Goal: Task Accomplishment & Management: Use online tool/utility

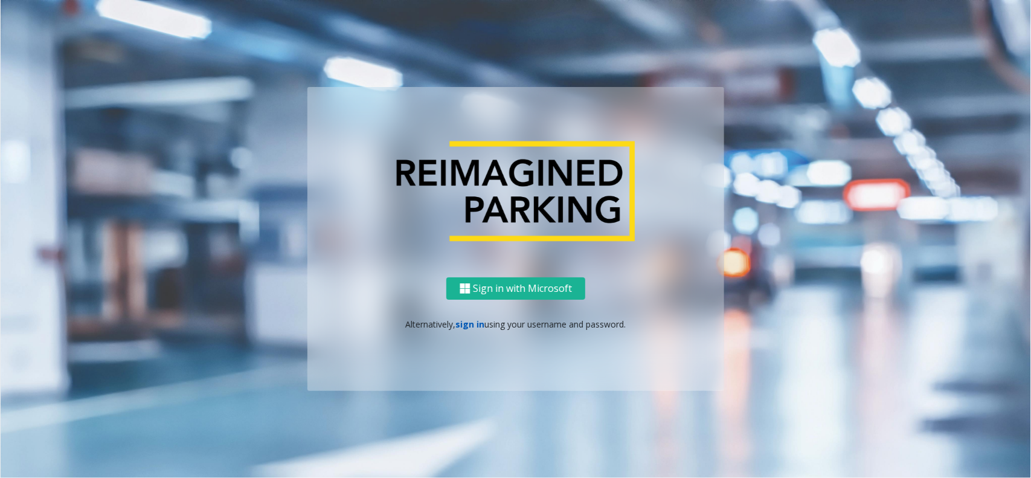
click at [458, 328] on link "sign in" at bounding box center [470, 323] width 29 height 11
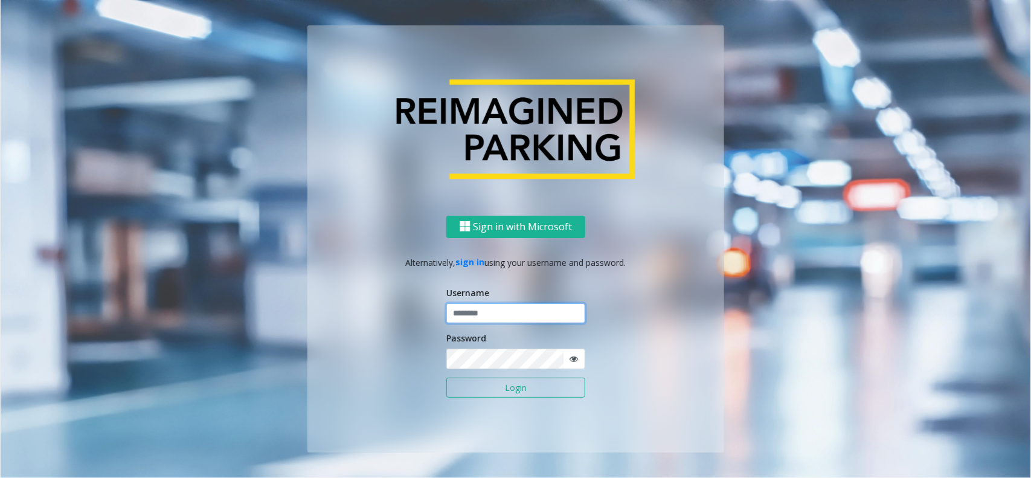
click at [478, 318] on input "text" at bounding box center [515, 313] width 139 height 21
type input "**********"
click at [553, 379] on button "Login" at bounding box center [515, 388] width 139 height 21
click at [539, 385] on button "Login" at bounding box center [515, 388] width 139 height 21
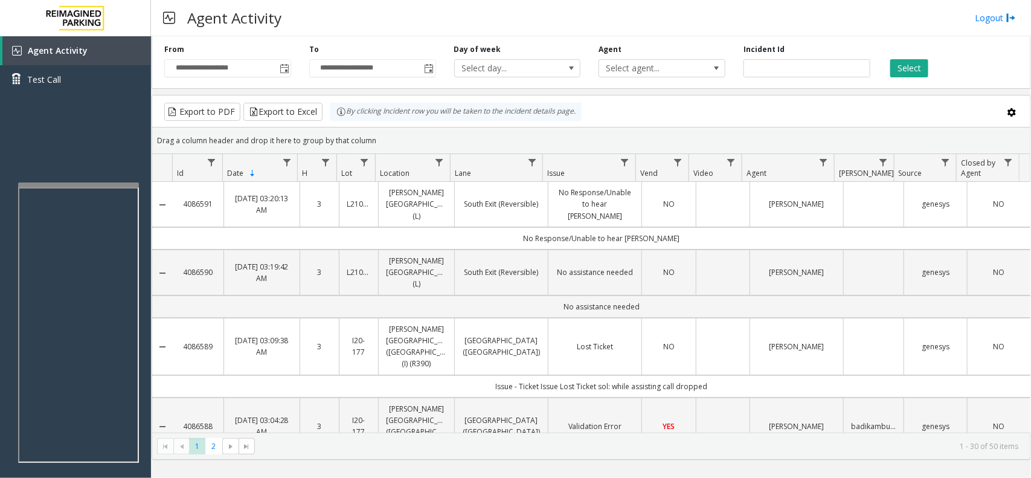
drag, startPoint x: 384, startPoint y: 140, endPoint x: 346, endPoint y: 117, distance: 44.8
click at [355, 121] on kendo-grid "Export to PDF Export to Excel By clicking Incident row you will be taken to the…" at bounding box center [592, 277] width 880 height 365
drag, startPoint x: 346, startPoint y: 117, endPoint x: 337, endPoint y: 114, distance: 9.0
click at [337, 114] on div "By clicking Incident row you will be taken to the incident details page." at bounding box center [455, 112] width 251 height 18
click at [382, 142] on div "Drag a column header and drop it here to group by that column" at bounding box center [591, 140] width 878 height 21
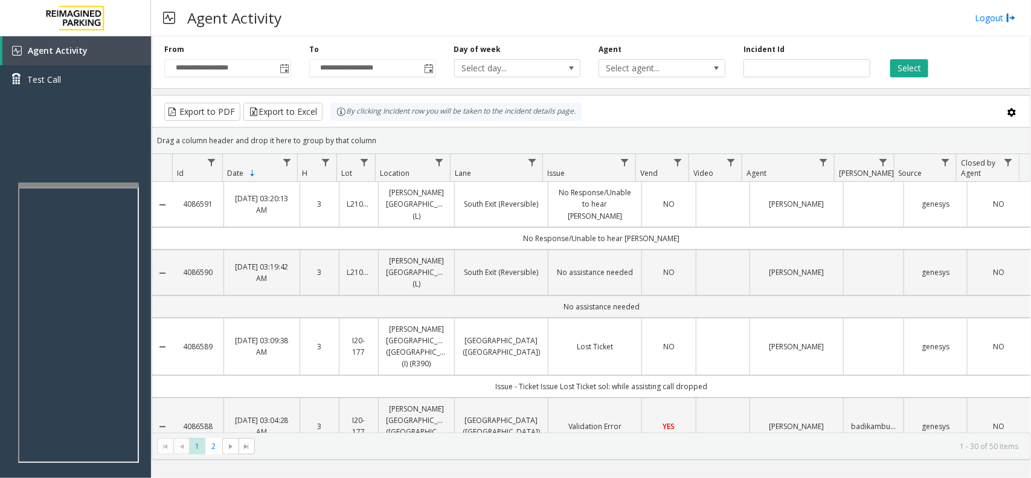
drag, startPoint x: 387, startPoint y: 141, endPoint x: 335, endPoint y: 121, distance: 55.4
click at [340, 123] on kendo-grid "Export to PDF Export to Excel By clicking Incident row you will be taken to the…" at bounding box center [592, 277] width 880 height 365
click at [333, 121] on div "By clicking Incident row you will be taken to the incident details page." at bounding box center [455, 112] width 251 height 18
click at [378, 138] on div "Drag a column header and drop it here to group by that column" at bounding box center [591, 140] width 878 height 21
drag, startPoint x: 385, startPoint y: 137, endPoint x: 340, endPoint y: 111, distance: 52.0
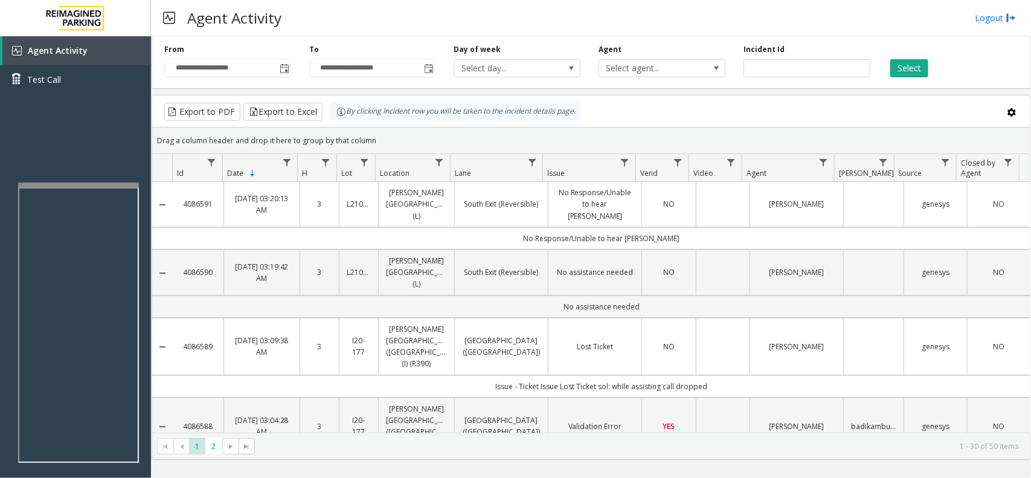
click at [340, 111] on kendo-grid "Export to PDF Export to Excel By clicking Incident row you will be taken to the…" at bounding box center [592, 277] width 880 height 365
click at [379, 135] on div "Drag a column header and drop it here to group by that column" at bounding box center [591, 140] width 878 height 21
drag, startPoint x: 378, startPoint y: 139, endPoint x: 320, endPoint y: 121, distance: 60.8
click at [320, 121] on kendo-grid "Export to PDF Export to Excel By clicking Incident row you will be taken to the…" at bounding box center [592, 277] width 880 height 365
click at [379, 140] on div "Drag a column header and drop it here to group by that column" at bounding box center [591, 140] width 878 height 21
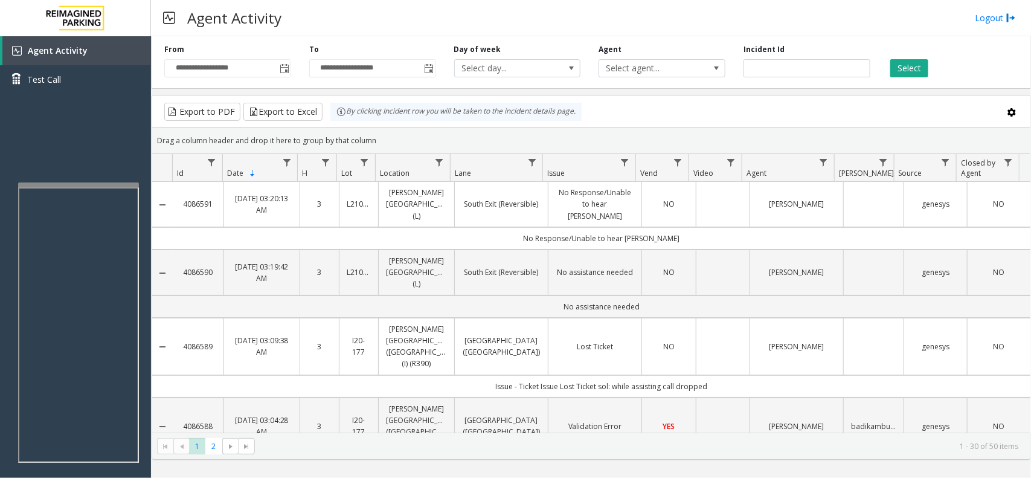
click at [379, 140] on div "Drag a column header and drop it here to group by that column" at bounding box center [591, 140] width 878 height 21
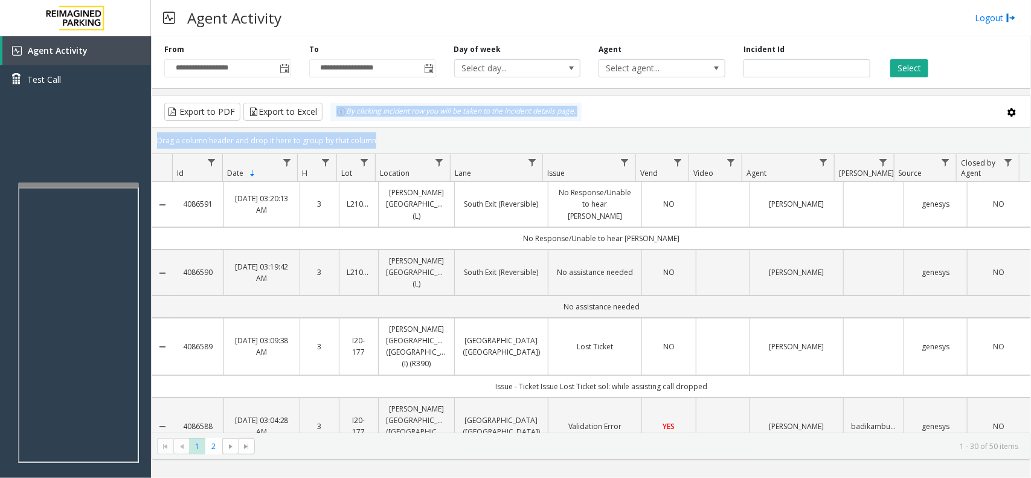
drag, startPoint x: 379, startPoint y: 140, endPoint x: 334, endPoint y: 118, distance: 49.7
click at [334, 118] on kendo-grid "Export to PDF Export to Excel By clicking Incident row you will be taken to the…" at bounding box center [592, 277] width 880 height 365
click at [391, 130] on div "Drag a column header and drop it here to group by that column" at bounding box center [591, 140] width 878 height 21
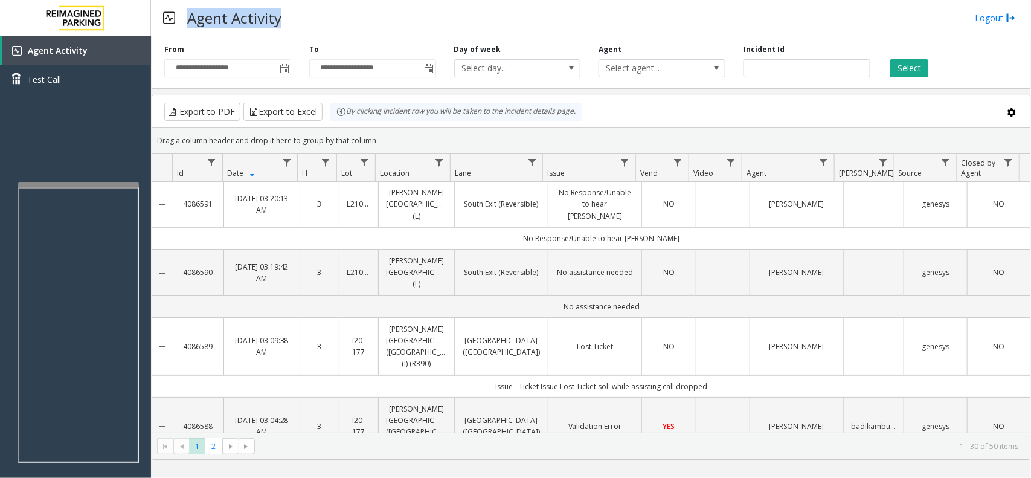
drag, startPoint x: 271, startPoint y: 20, endPoint x: 318, endPoint y: 21, distance: 47.1
click at [318, 21] on div "Agent Activity Logout" at bounding box center [591, 18] width 880 height 36
